Goal: Find specific page/section: Find specific page/section

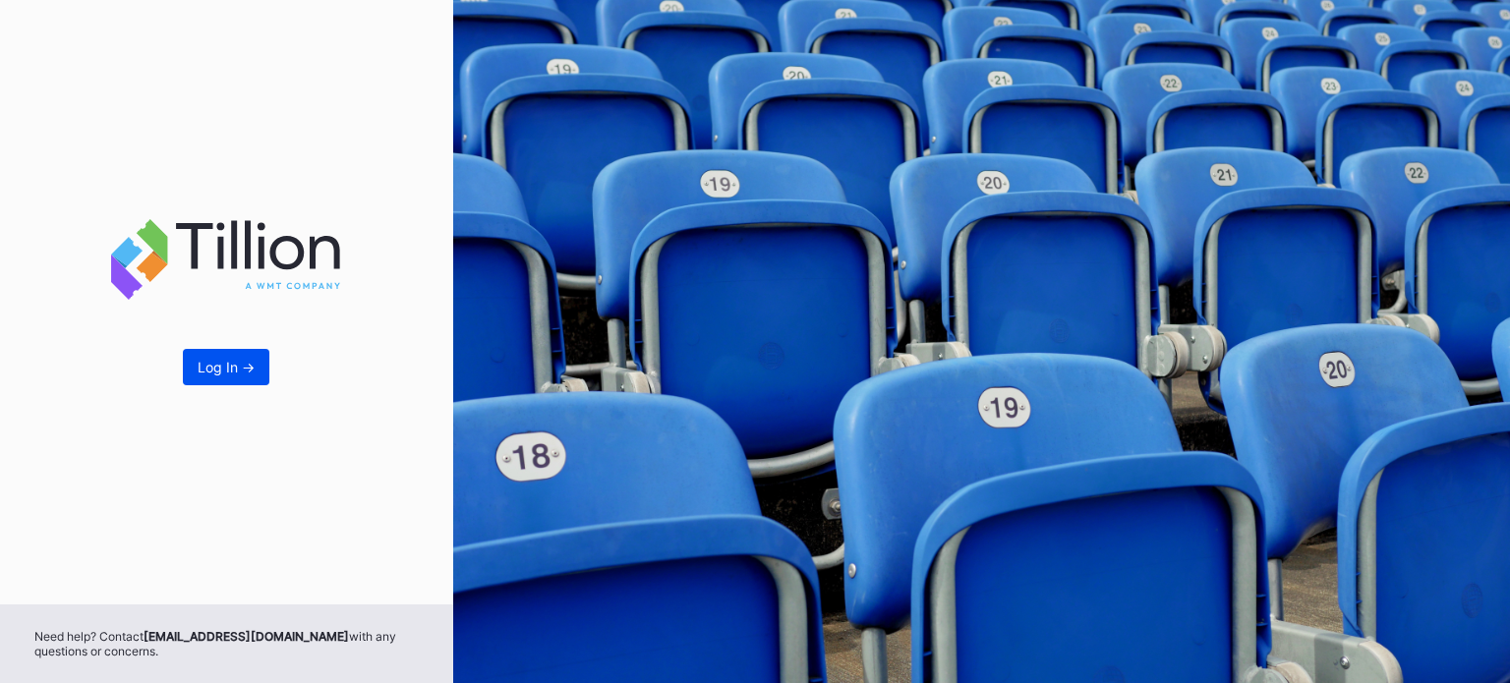
click at [232, 366] on div "Log In ->" at bounding box center [226, 367] width 57 height 17
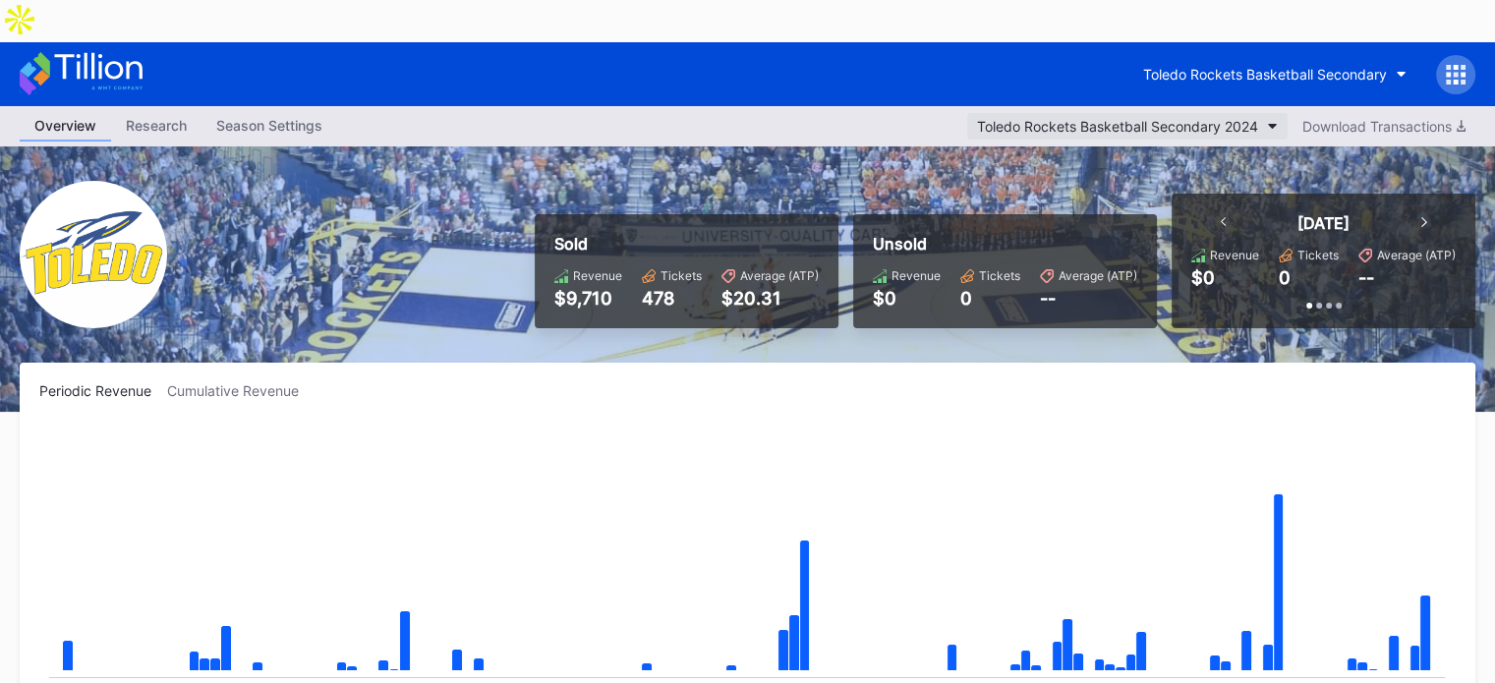
click at [1191, 118] on div "Toledo Rockets Basketball Secondary 2024" at bounding box center [1117, 126] width 281 height 17
click at [1310, 66] on div "Toledo Rockets Basketball Secondary" at bounding box center [1265, 74] width 244 height 17
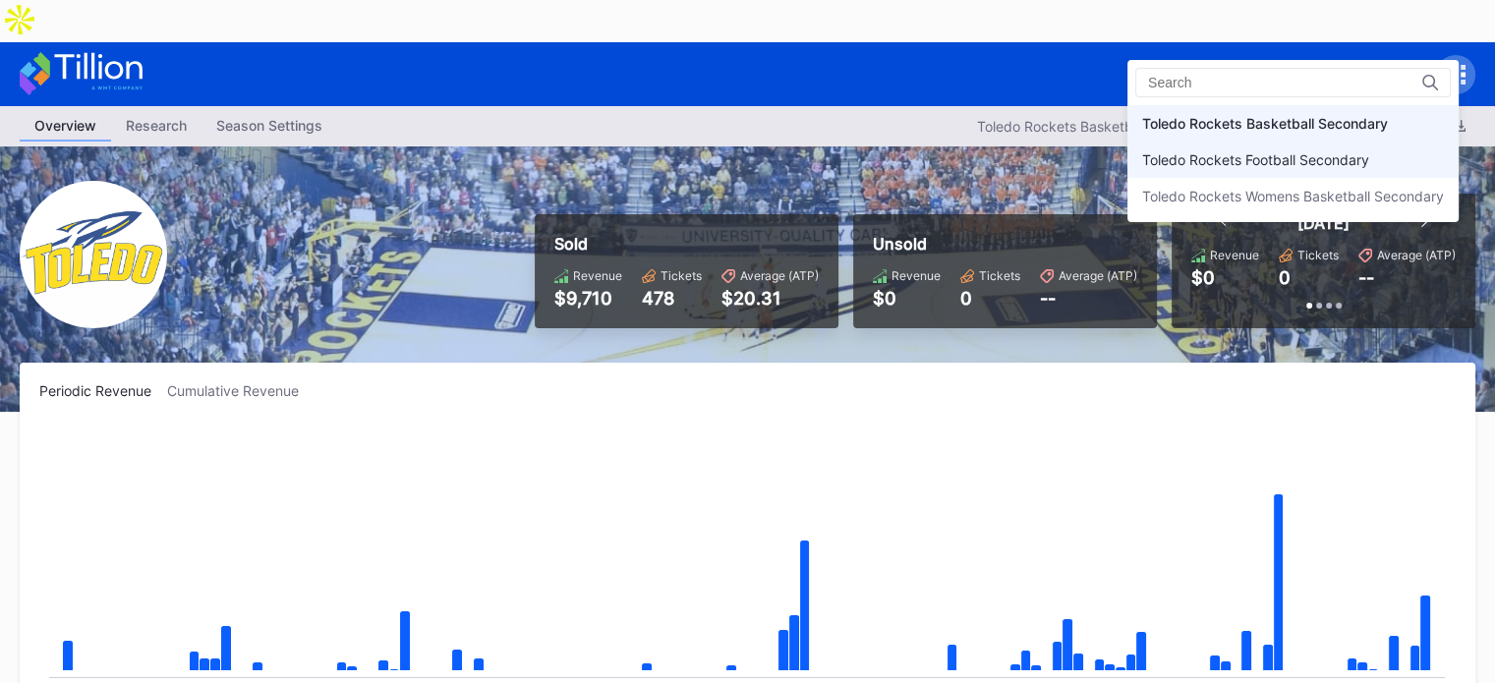
click at [1243, 165] on div "Toledo Rockets Football Secondary" at bounding box center [1255, 159] width 227 height 17
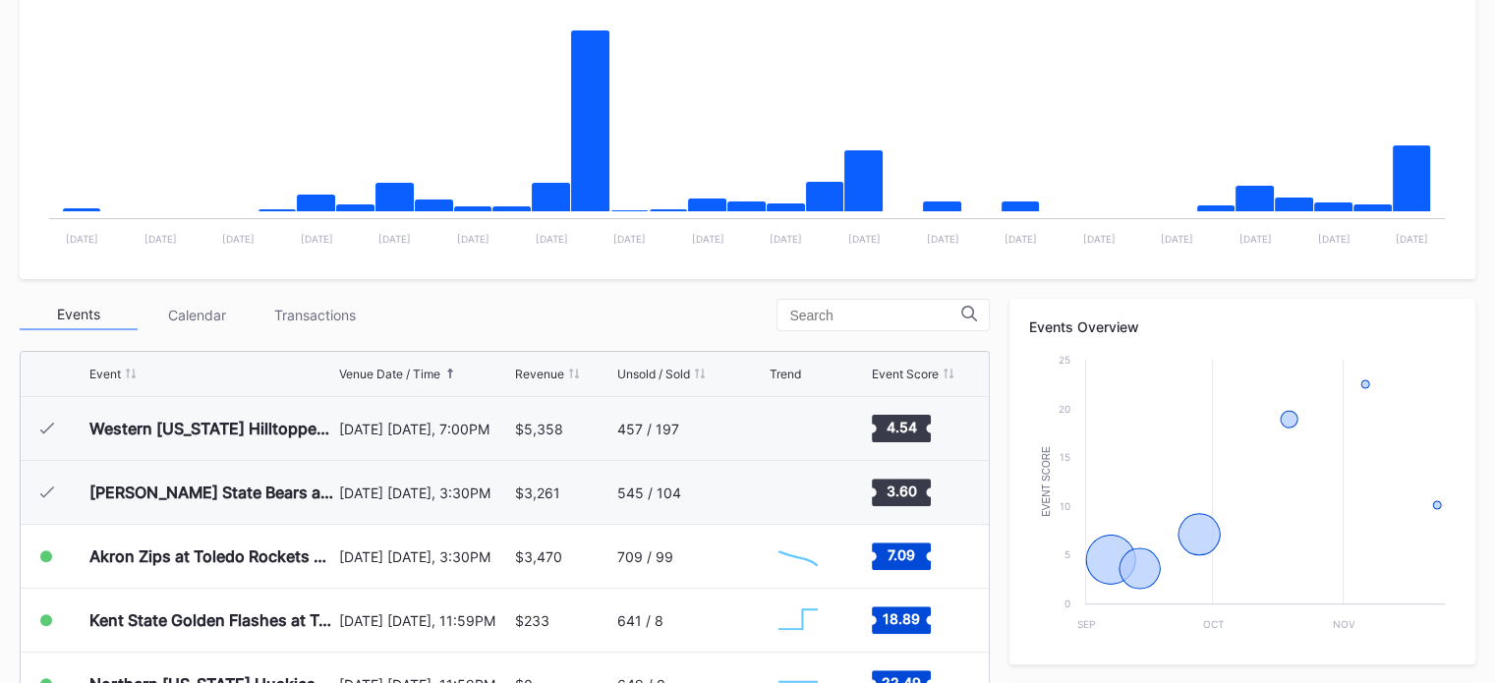
scroll to position [490, 0]
